Goal: Browse casually: Explore the website without a specific task or goal

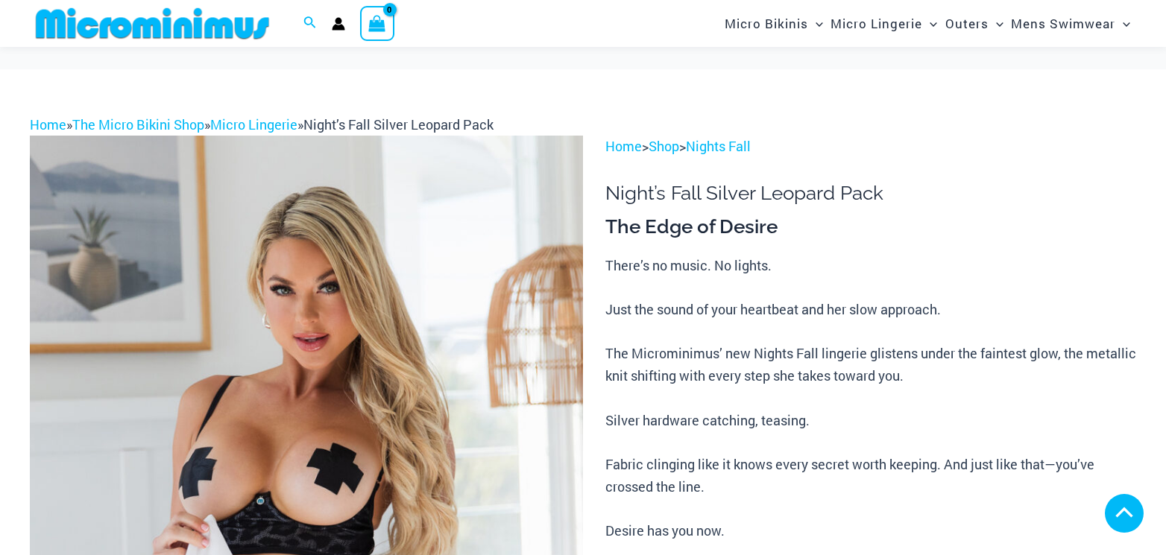
scroll to position [298, 0]
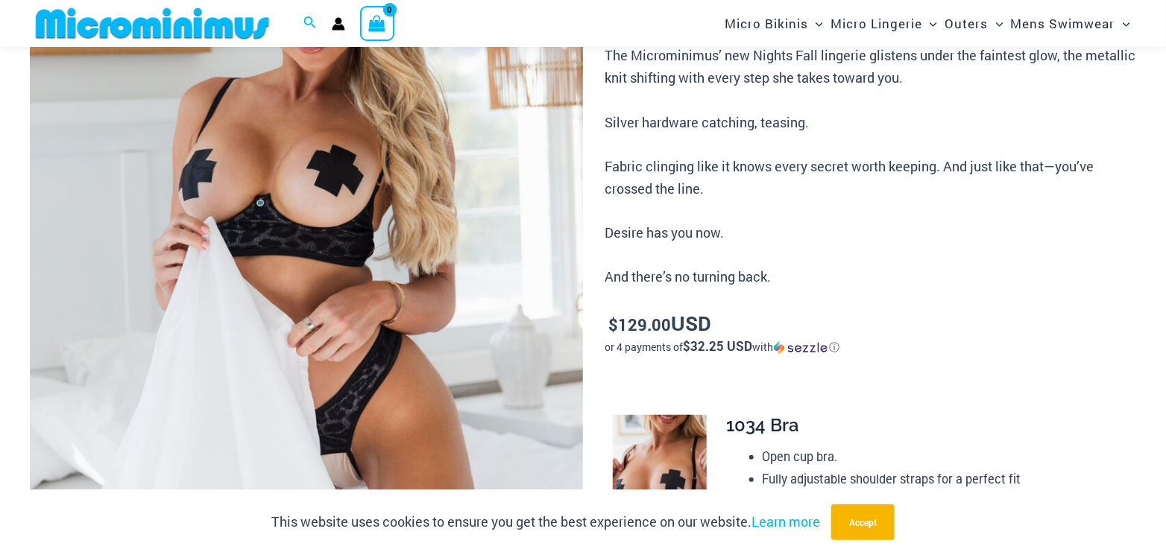
click at [388, 296] on img at bounding box center [306, 252] width 553 height 830
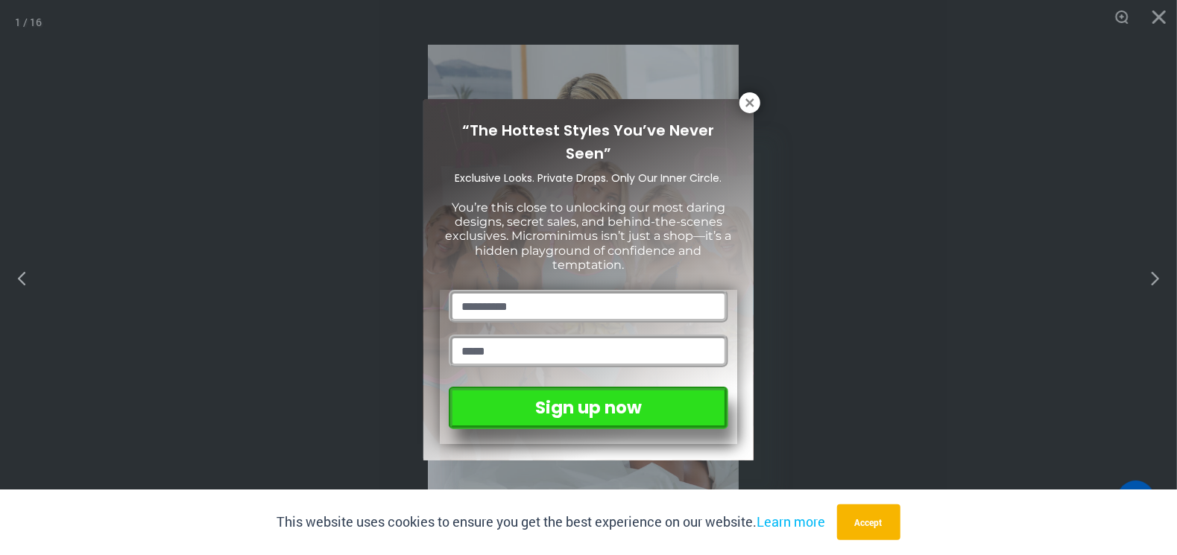
drag, startPoint x: 751, startPoint y: 97, endPoint x: 752, endPoint y: 128, distance: 31.4
click at [750, 98] on icon at bounding box center [749, 102] width 13 height 13
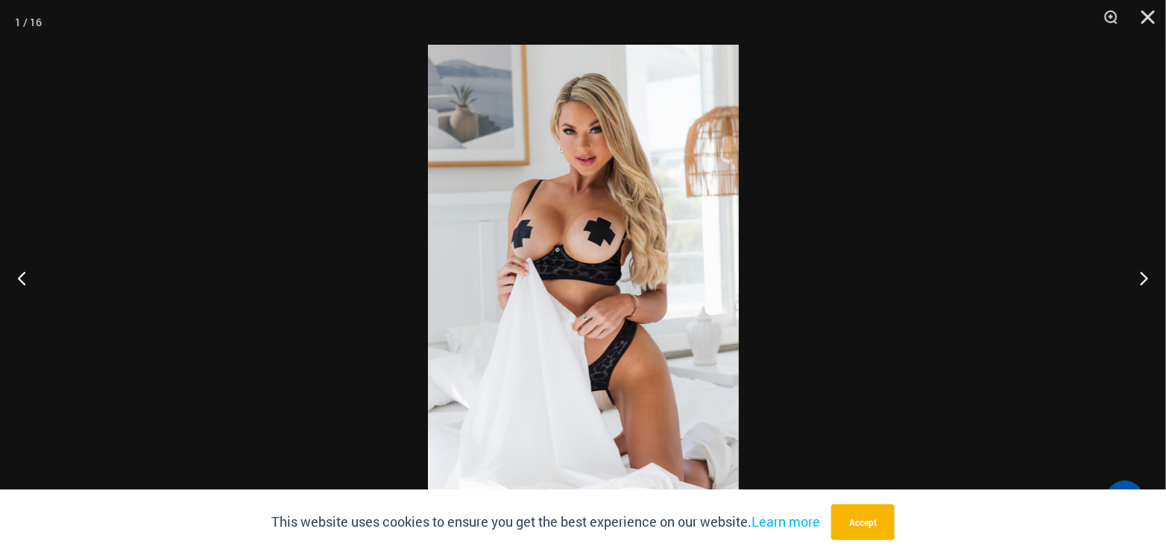
click at [1113, 15] on button "Zoom" at bounding box center [1105, 22] width 37 height 45
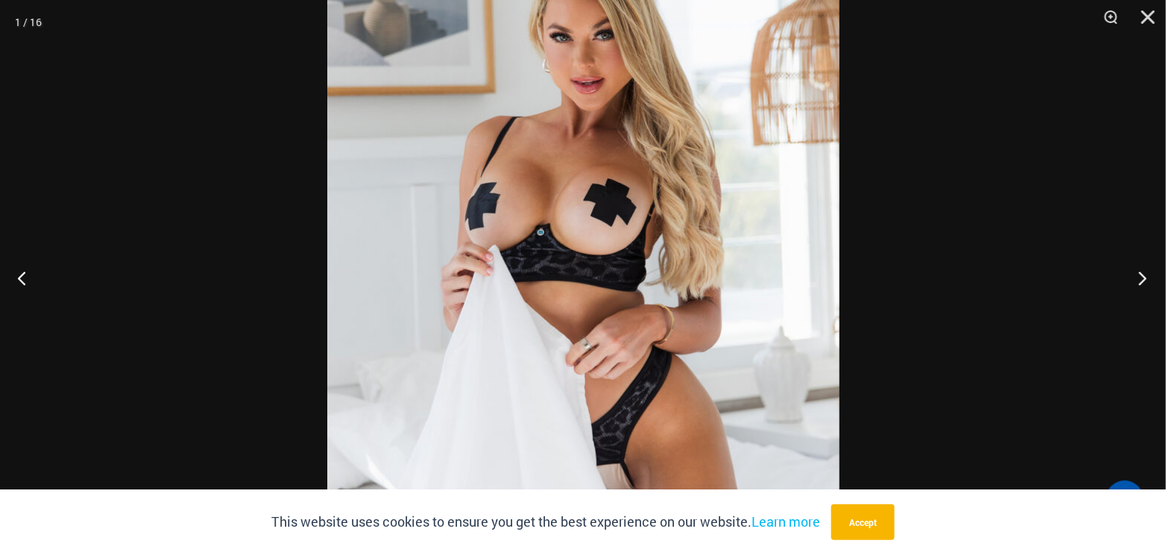
click at [1143, 274] on button "Next" at bounding box center [1138, 278] width 56 height 75
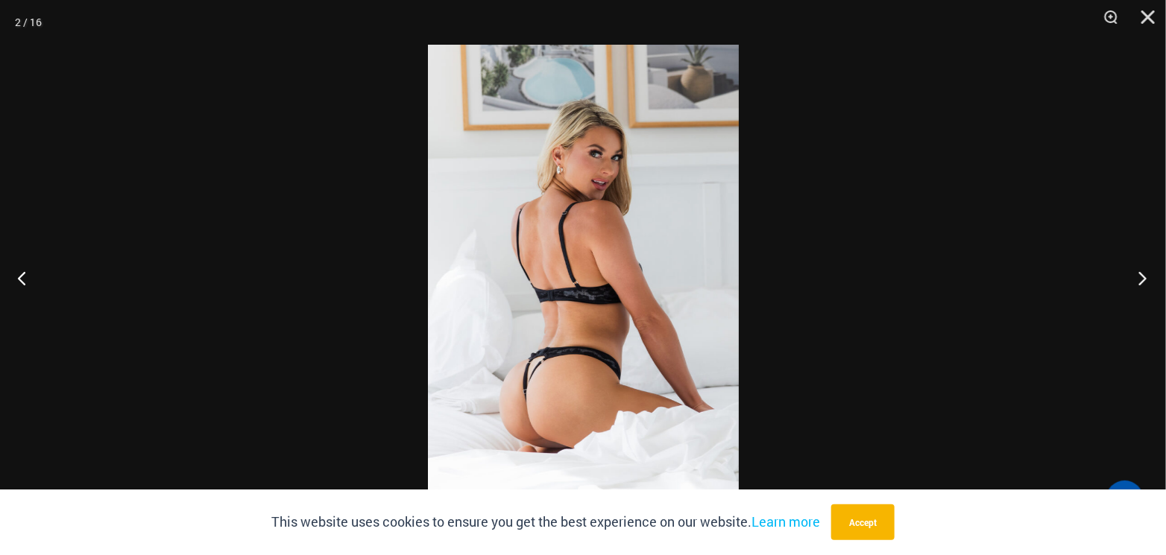
click at [1143, 274] on button "Next" at bounding box center [1138, 278] width 56 height 75
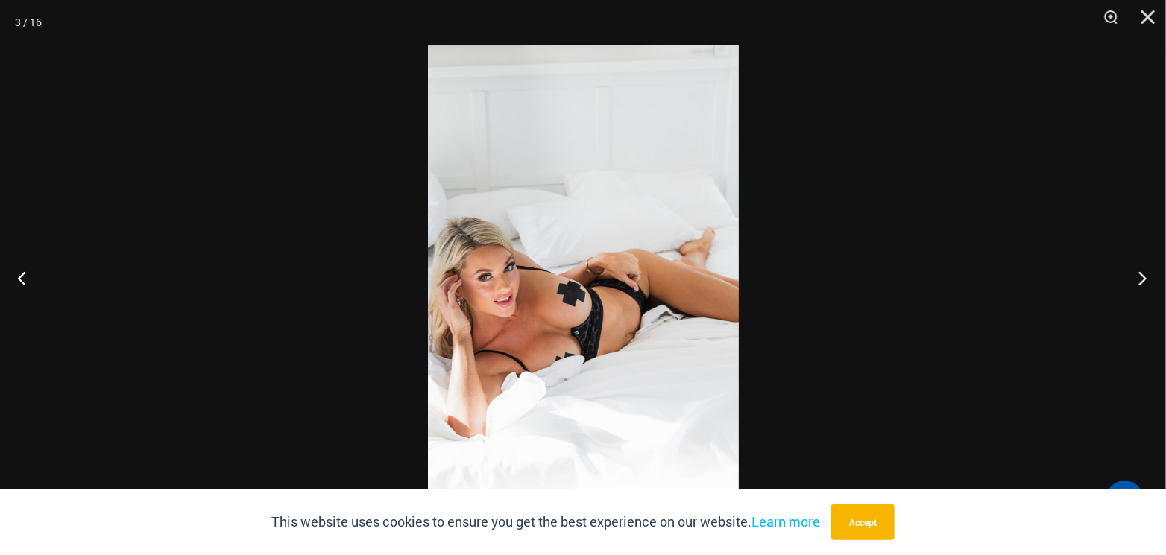
click at [1143, 274] on button "Next" at bounding box center [1138, 278] width 56 height 75
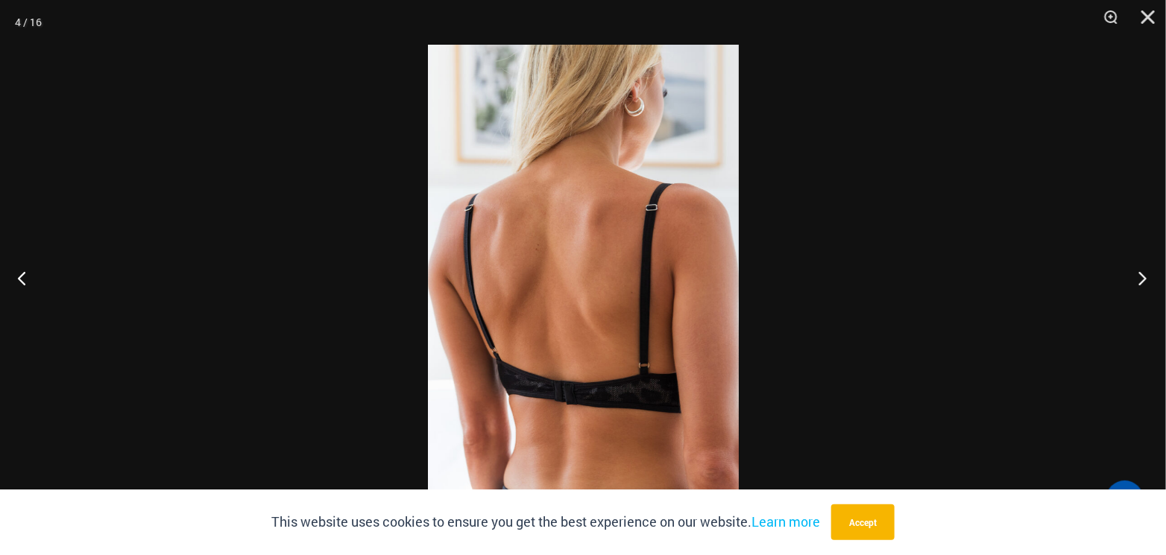
click at [1143, 274] on button "Next" at bounding box center [1138, 278] width 56 height 75
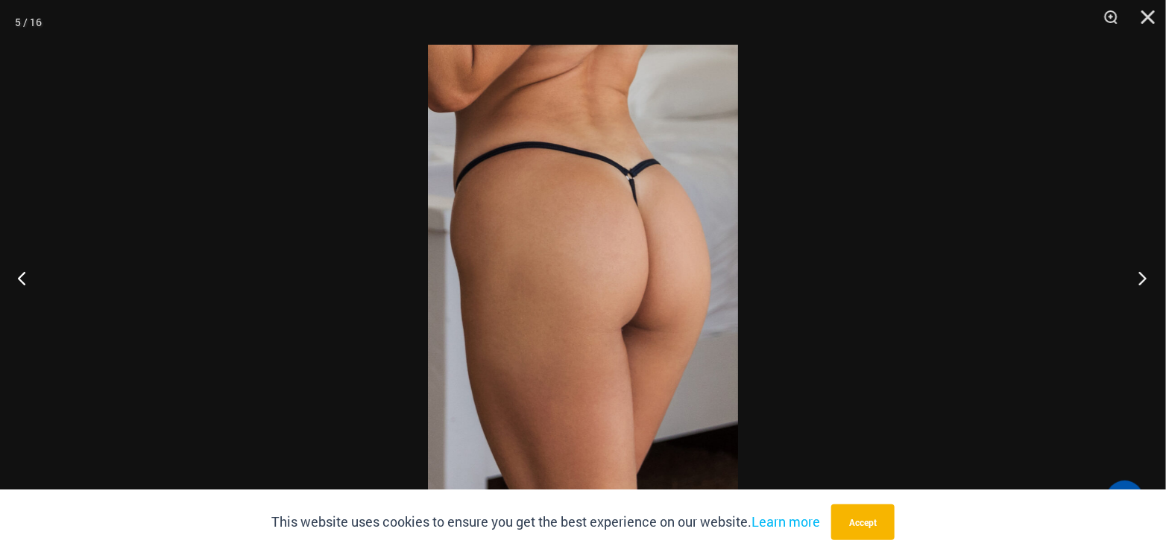
click at [1143, 274] on button "Next" at bounding box center [1138, 278] width 56 height 75
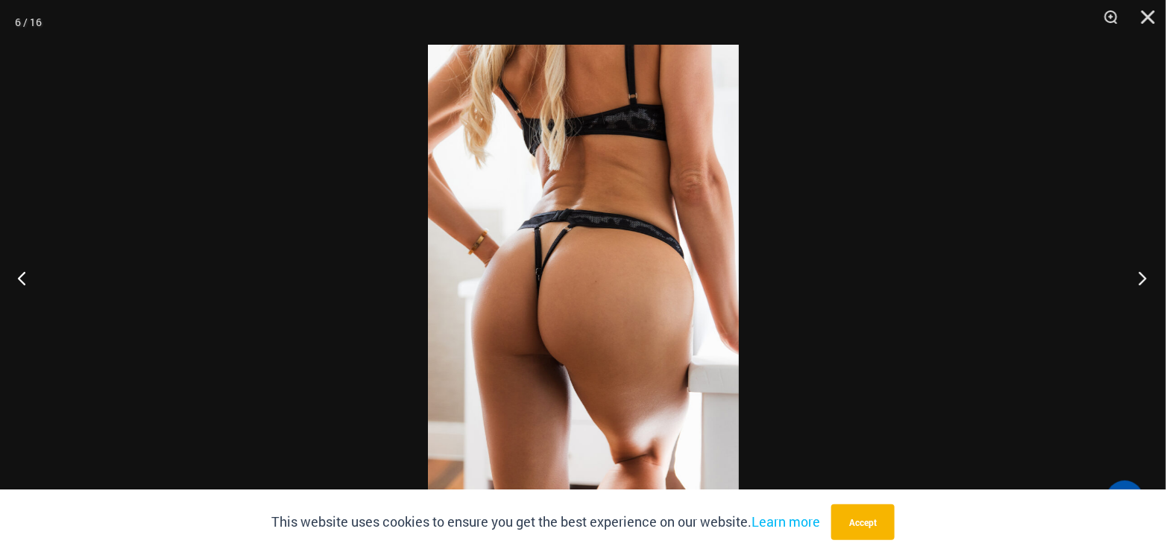
click at [1143, 274] on button "Next" at bounding box center [1138, 278] width 56 height 75
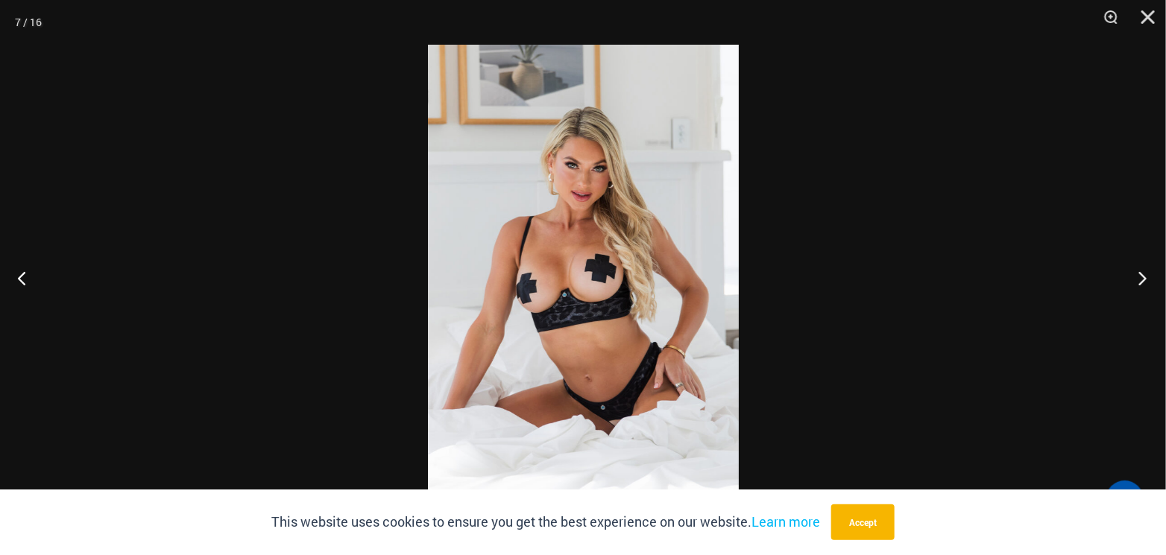
click at [1143, 274] on button "Next" at bounding box center [1138, 278] width 56 height 75
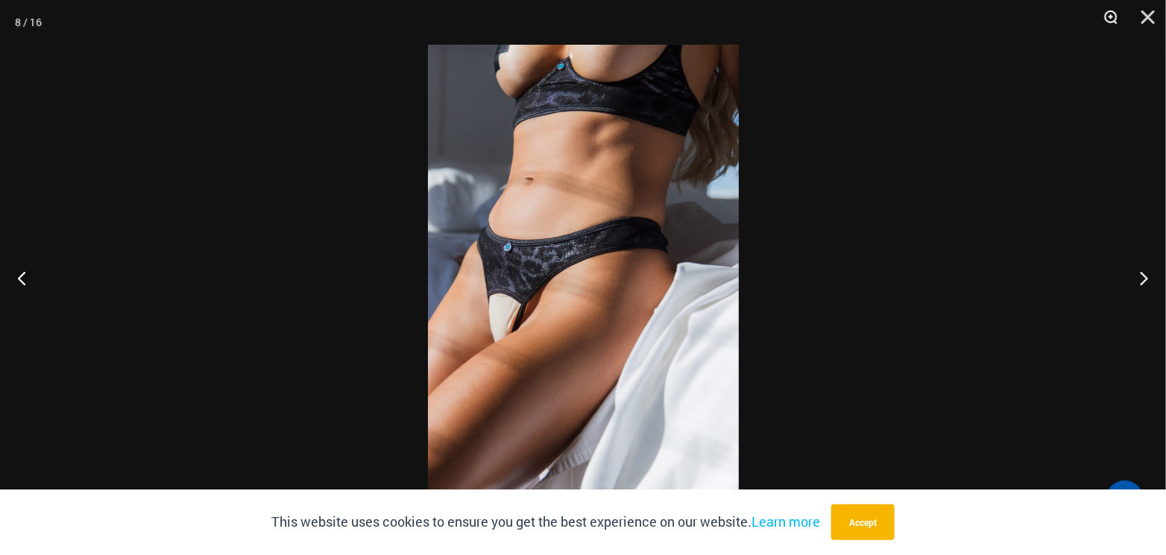
click at [1112, 18] on button "Zoom" at bounding box center [1105, 22] width 37 height 45
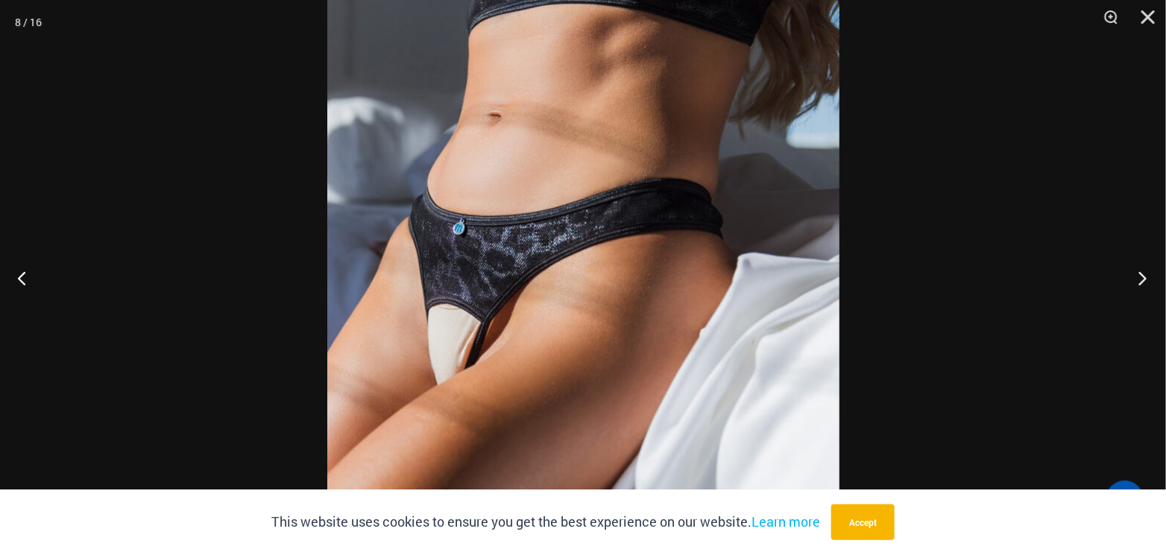
click at [1145, 275] on button "Next" at bounding box center [1138, 278] width 56 height 75
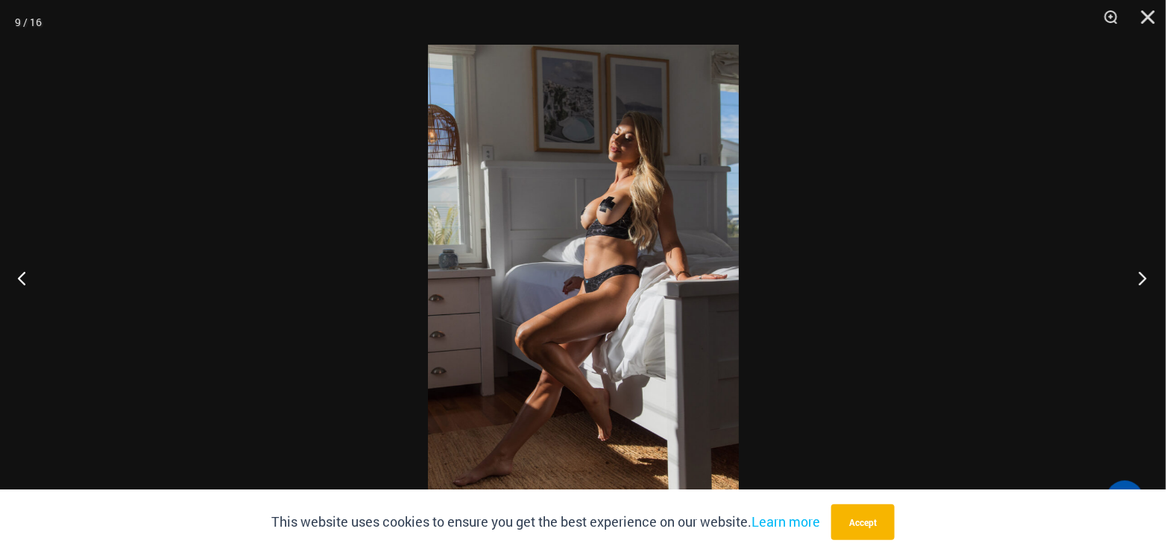
click at [1145, 275] on button "Next" at bounding box center [1138, 278] width 56 height 75
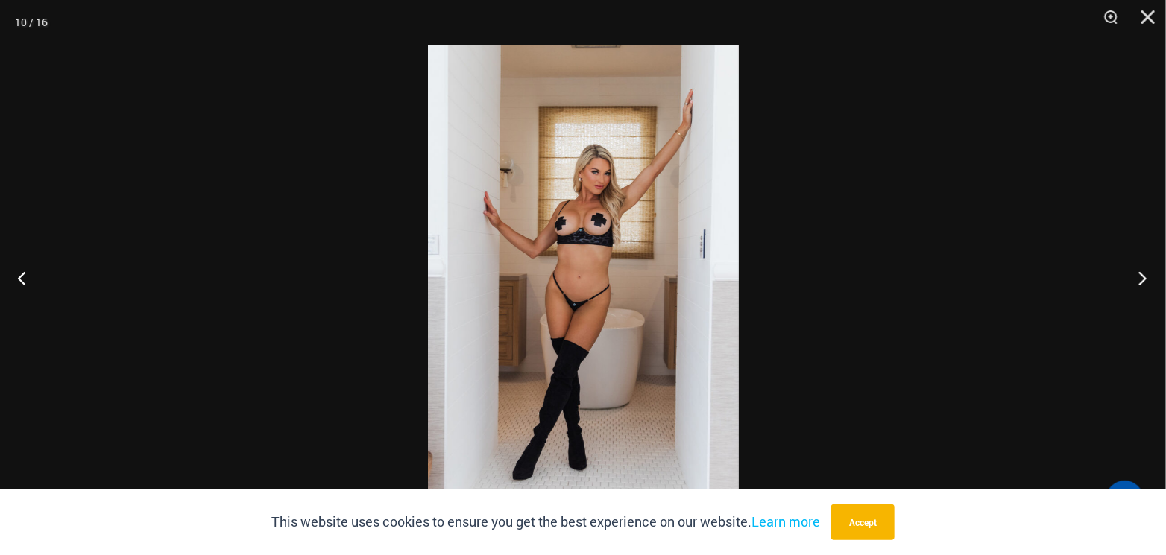
click at [1145, 275] on button "Next" at bounding box center [1138, 278] width 56 height 75
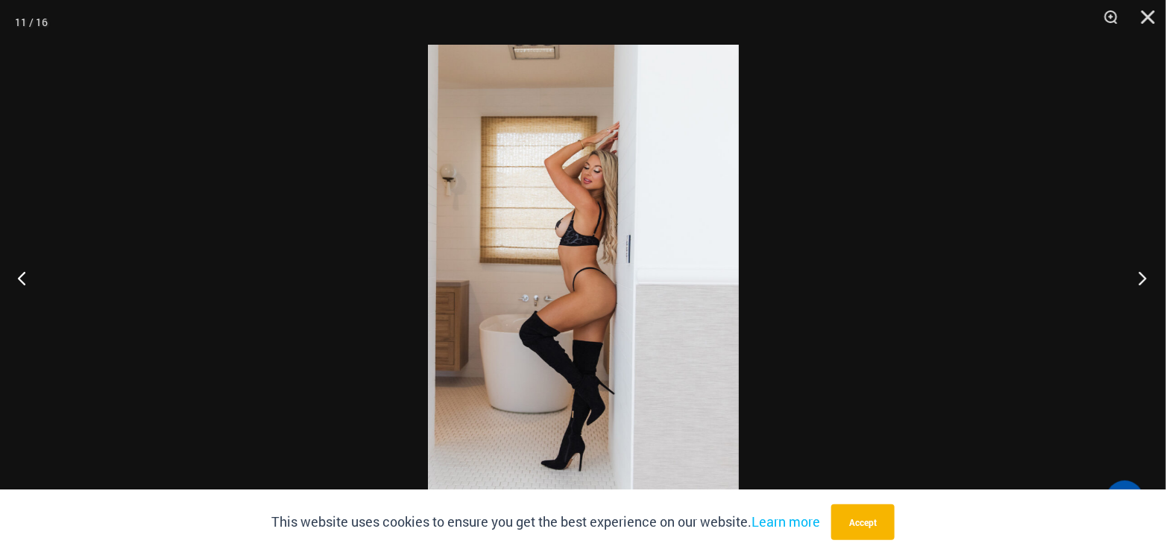
click at [1145, 275] on button "Next" at bounding box center [1138, 278] width 56 height 75
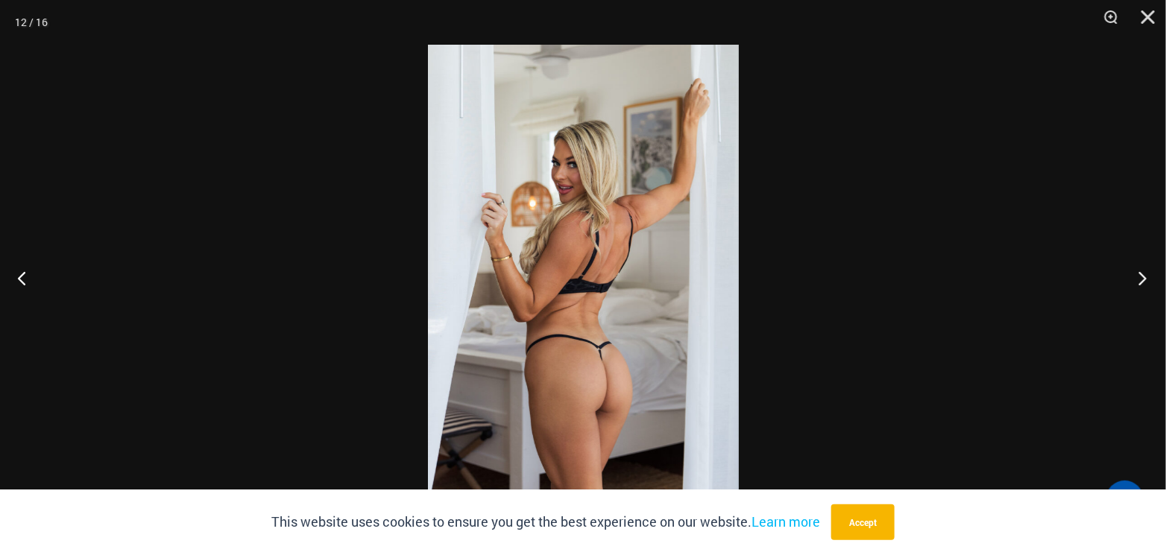
click at [1145, 275] on button "Next" at bounding box center [1138, 278] width 56 height 75
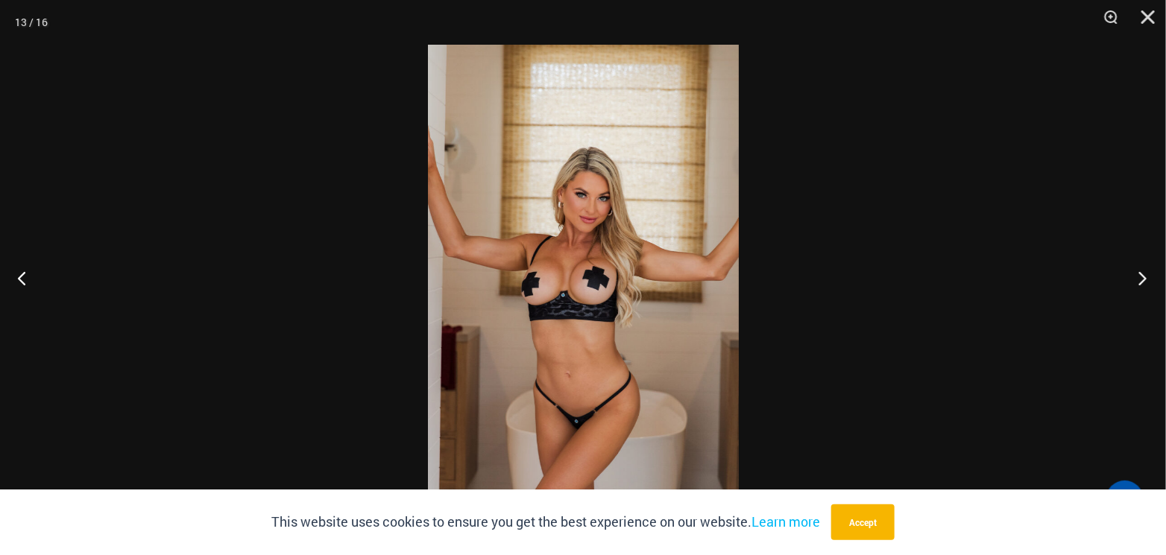
click at [1145, 275] on button "Next" at bounding box center [1138, 278] width 56 height 75
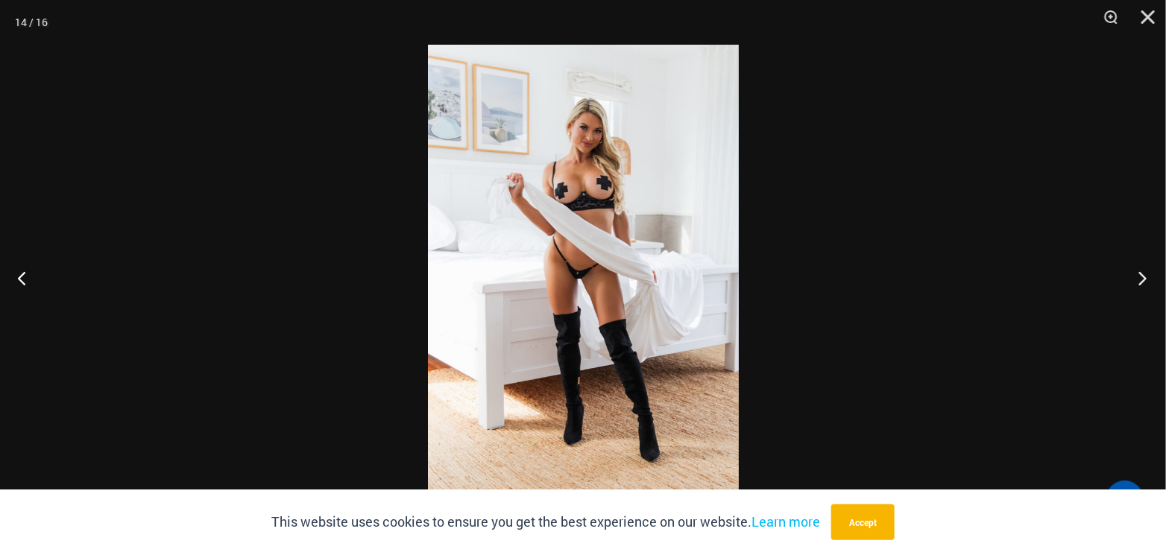
click at [1145, 275] on button "Next" at bounding box center [1138, 278] width 56 height 75
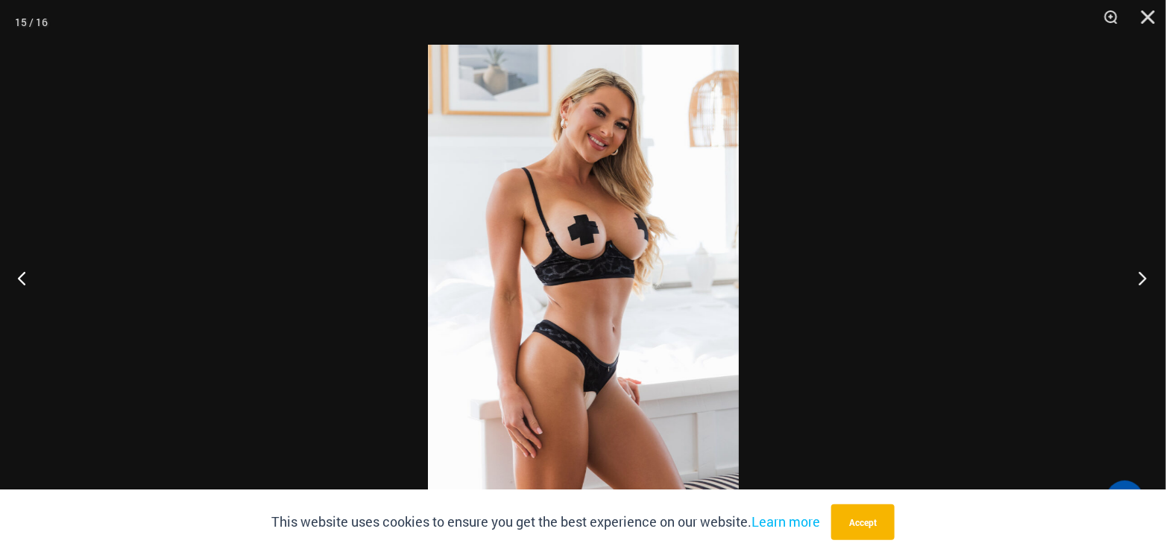
click at [1145, 275] on button "Next" at bounding box center [1138, 278] width 56 height 75
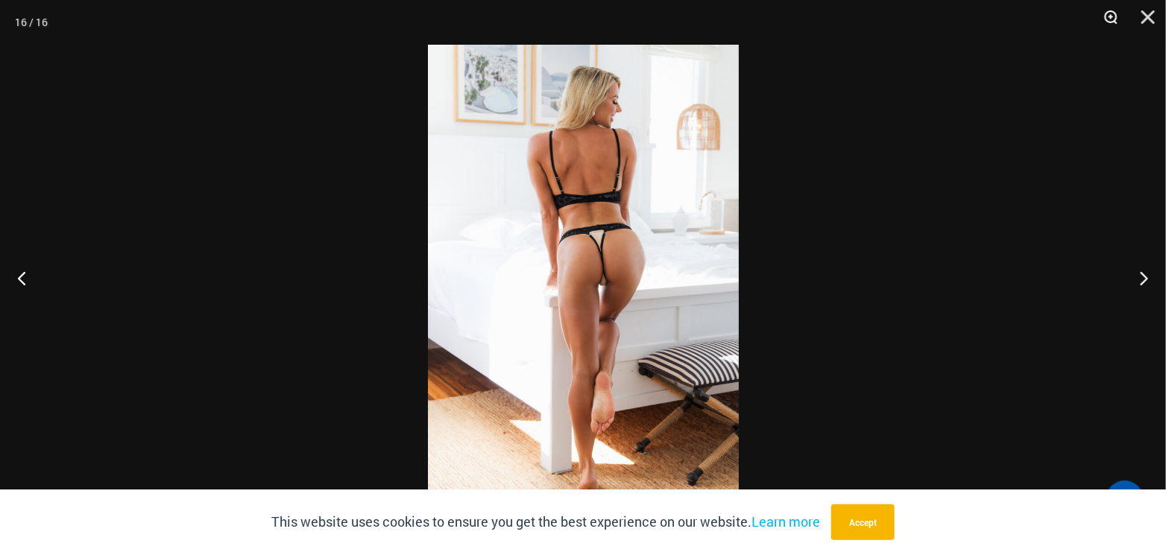
click at [1108, 14] on button "Zoom" at bounding box center [1105, 22] width 37 height 45
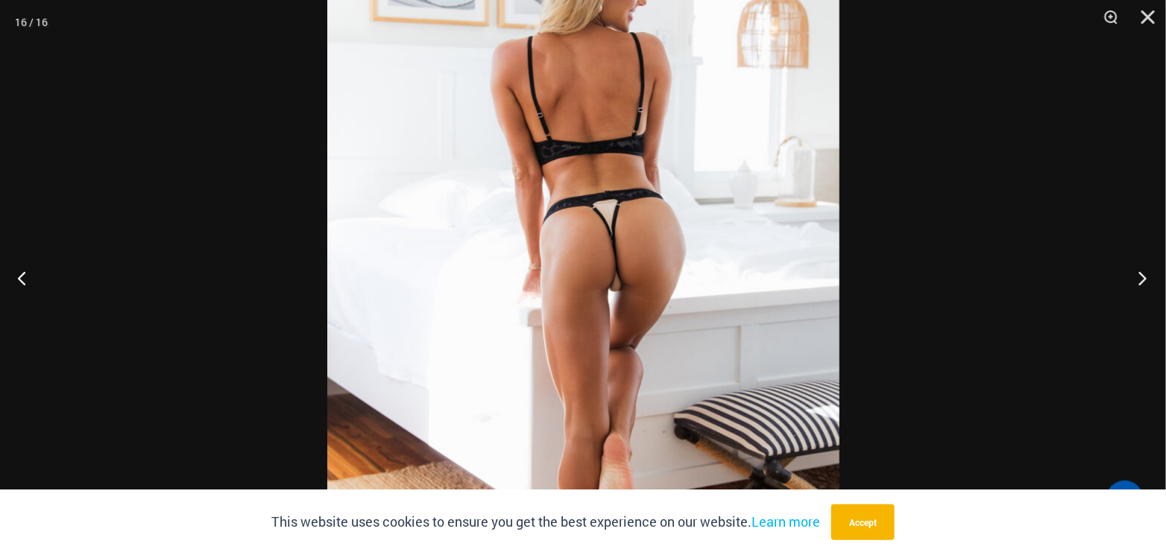
click at [1142, 278] on button "Next" at bounding box center [1138, 278] width 56 height 75
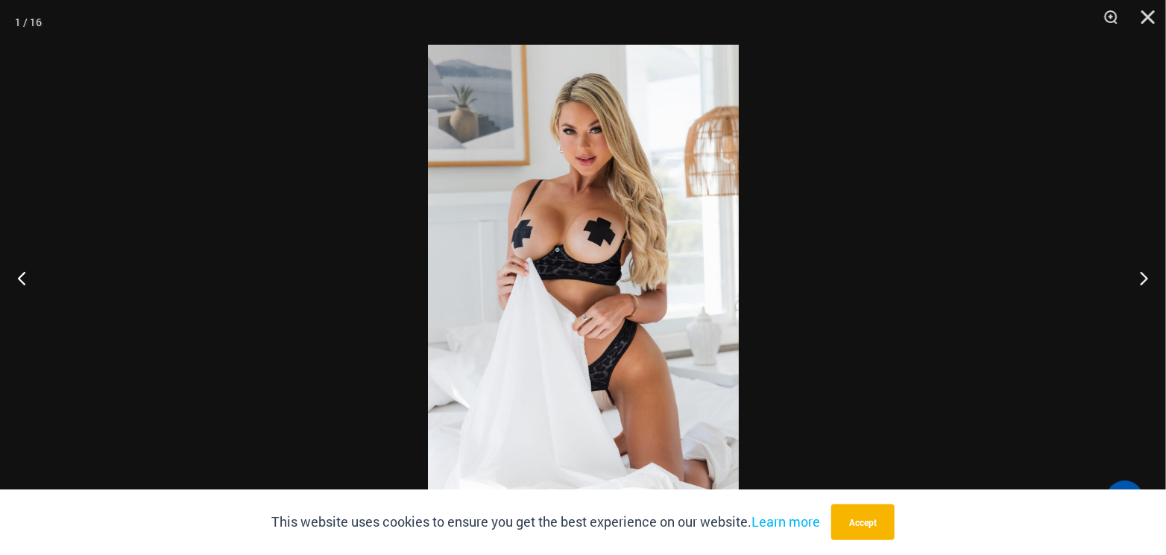
click at [1153, 19] on button "Close" at bounding box center [1142, 22] width 37 height 45
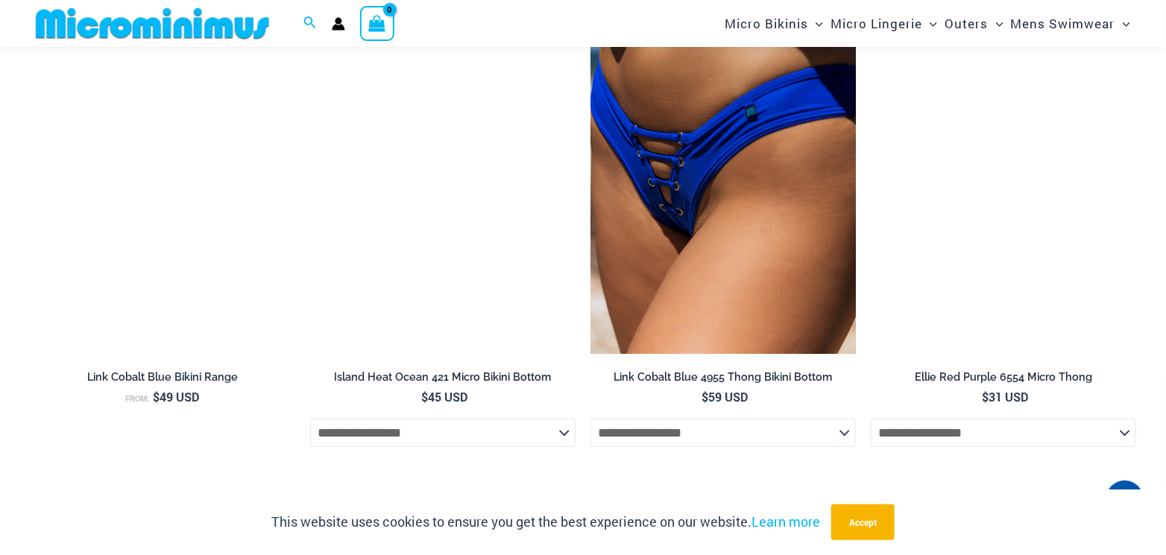
scroll to position [5145, 0]
